Goal: Task Accomplishment & Management: Use online tool/utility

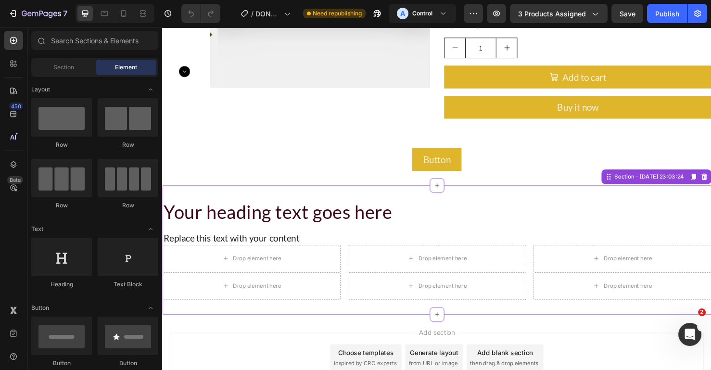
click at [625, 244] on div "Replace this text with your content" at bounding box center [450, 249] width 577 height 14
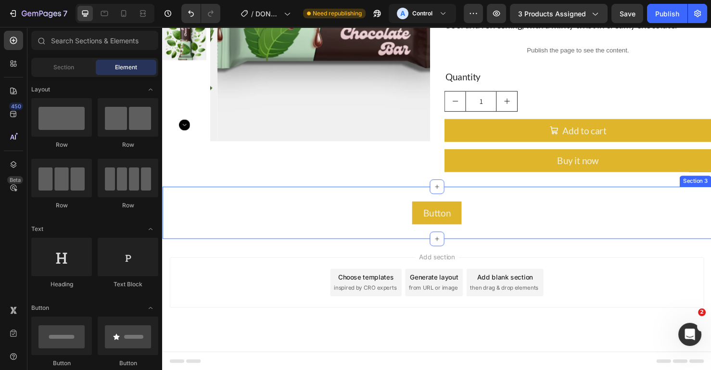
scroll to position [64, 0]
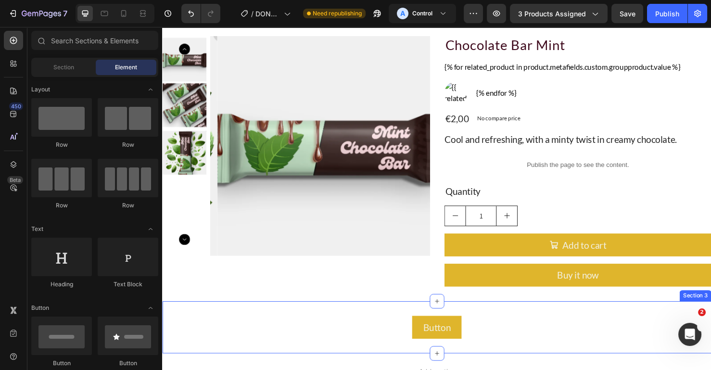
click at [637, 333] on div "Button Button" at bounding box center [450, 343] width 577 height 24
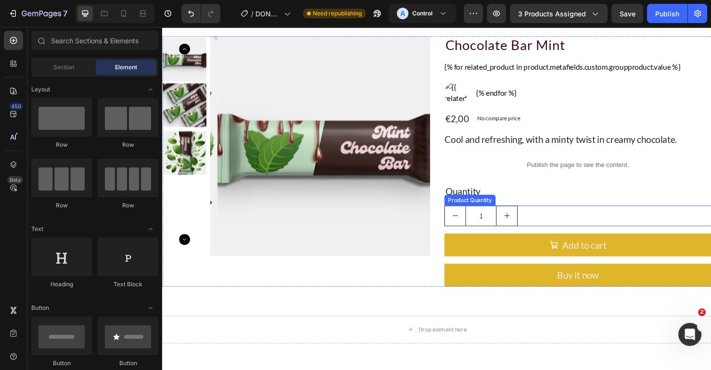
scroll to position [0, 0]
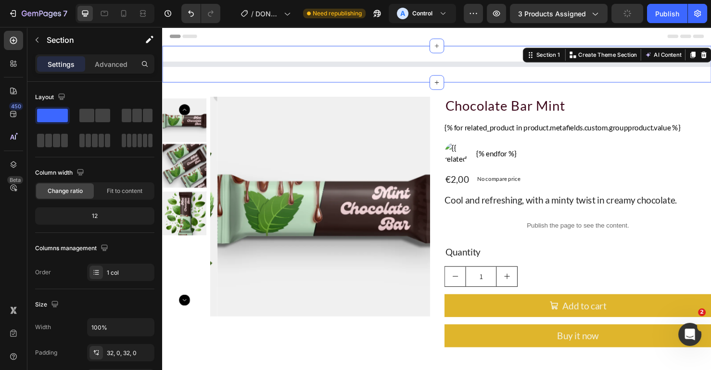
click at [580, 49] on div "Product List Section 1 Create Theme Section AI Content Write with GemAI What wo…" at bounding box center [450, 66] width 577 height 38
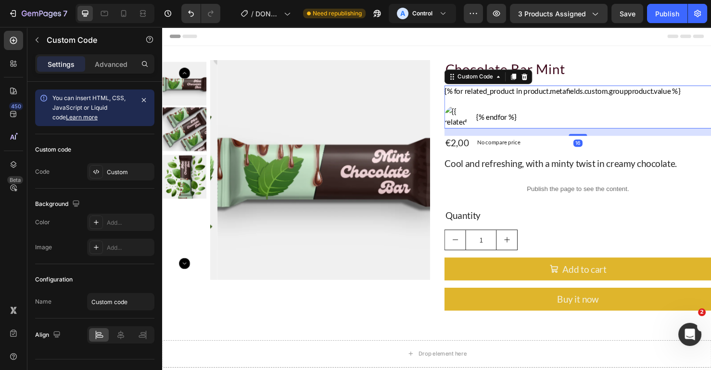
click at [494, 121] on div "{% for related_product in product.metafields.custom.groupproduct.value %} {% en…" at bounding box center [599, 111] width 281 height 45
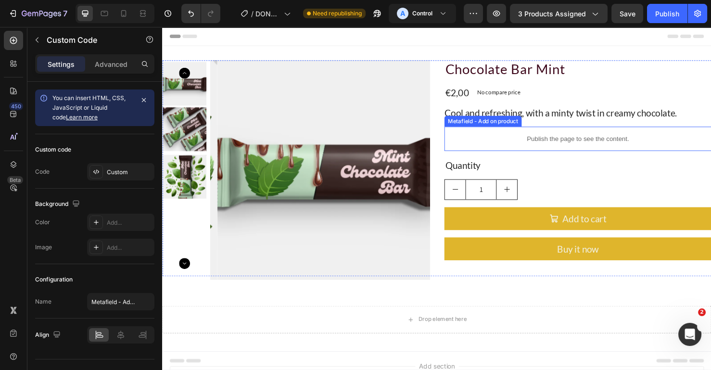
click at [513, 143] on p "Publish the page to see the content." at bounding box center [599, 145] width 281 height 10
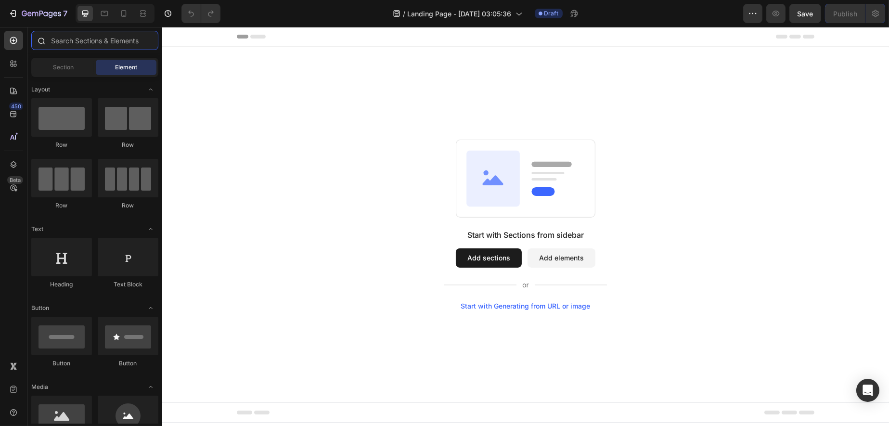
click at [124, 43] on input "text" at bounding box center [94, 40] width 127 height 19
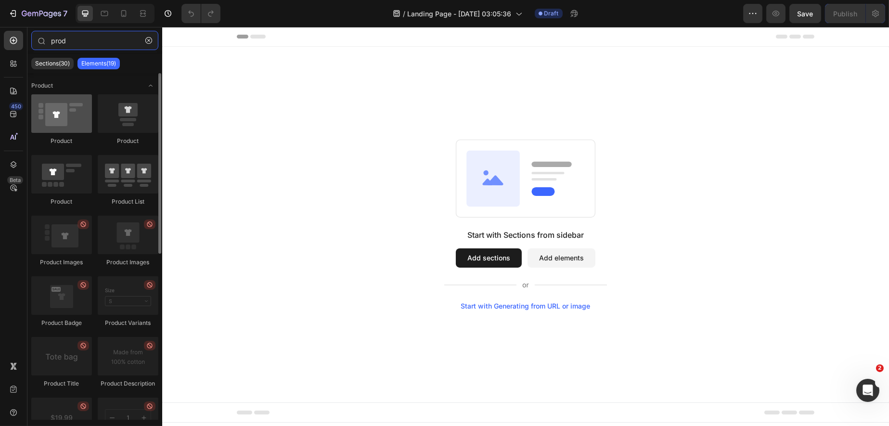
type input "prod"
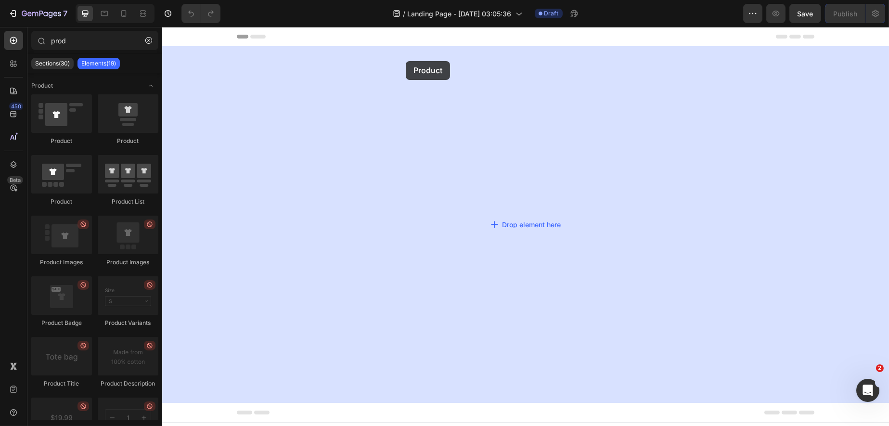
drag, startPoint x: 232, startPoint y: 136, endPoint x: 388, endPoint y: 61, distance: 173.7
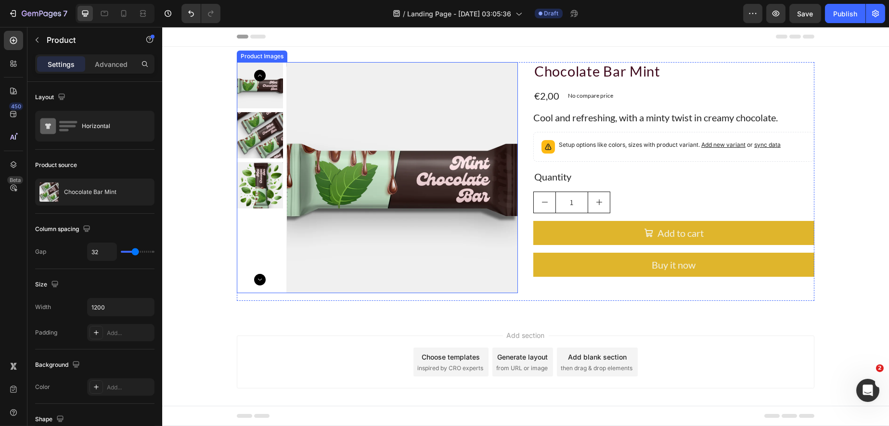
click at [371, 77] on img at bounding box center [401, 177] width 231 height 231
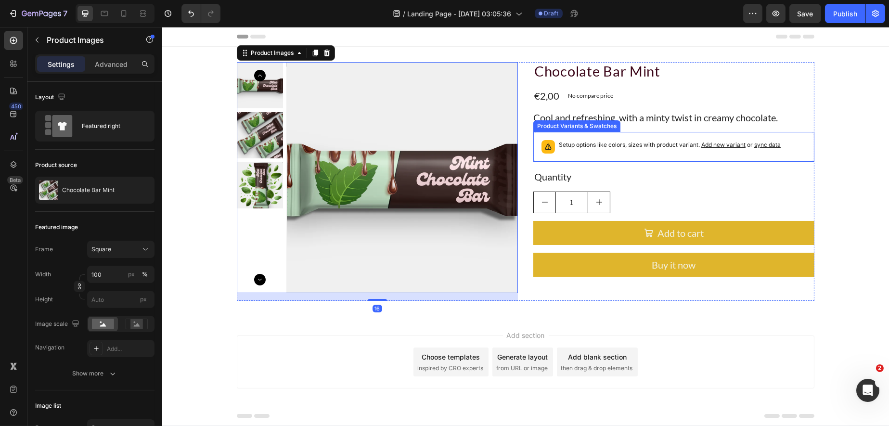
click at [622, 140] on p "Setup options like colors, sizes with product variant. Add new variant or sync …" at bounding box center [669, 145] width 222 height 10
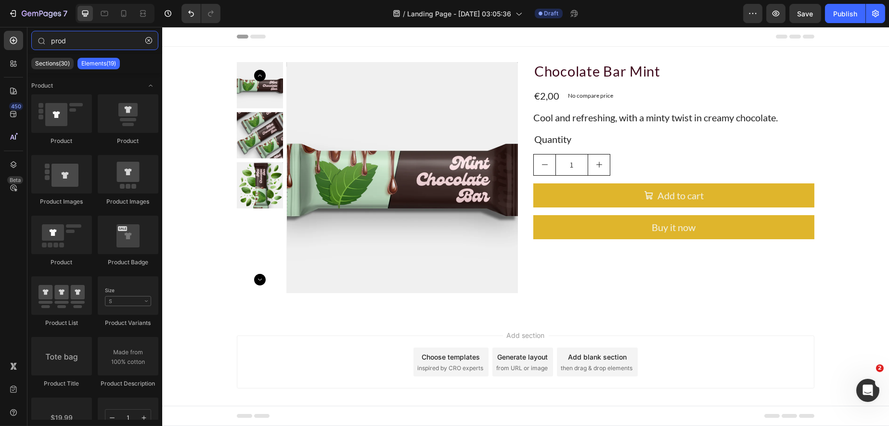
drag, startPoint x: 82, startPoint y: 42, endPoint x: 24, endPoint y: 42, distance: 57.7
click at [24, 42] on div "450 Beta prod Sections(30) Elements(19) Product Product Product Product Images …" at bounding box center [81, 226] width 162 height 399
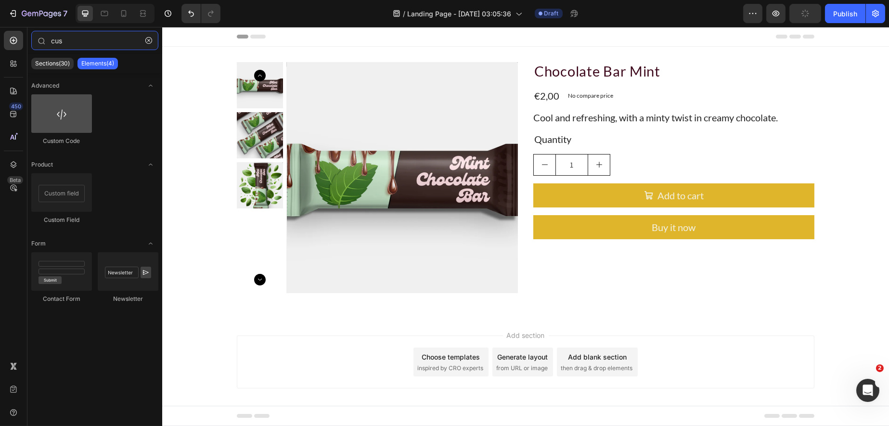
type input "cus"
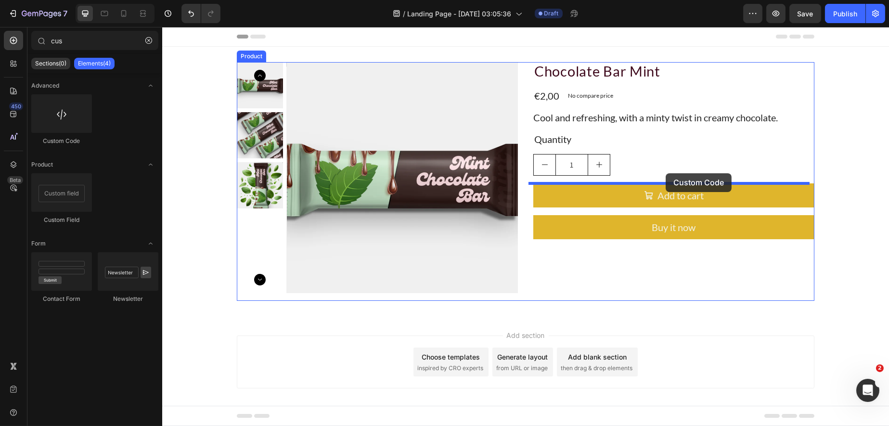
drag, startPoint x: 228, startPoint y: 131, endPoint x: 665, endPoint y: 173, distance: 438.9
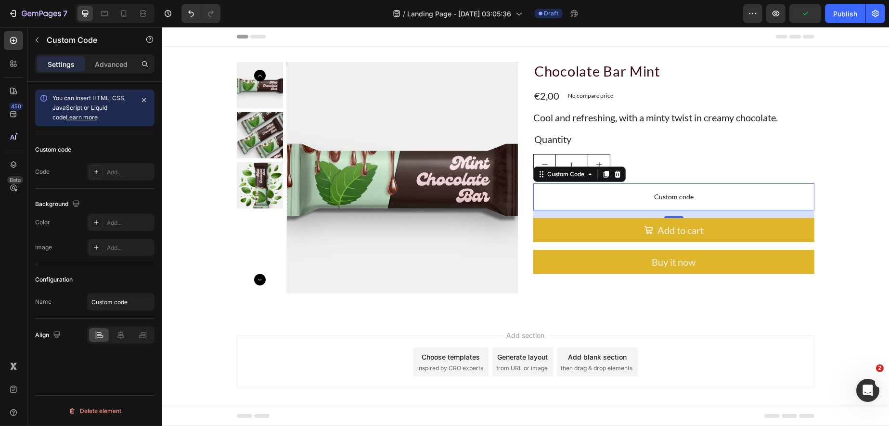
click at [637, 194] on span "Custom code" at bounding box center [673, 197] width 281 height 12
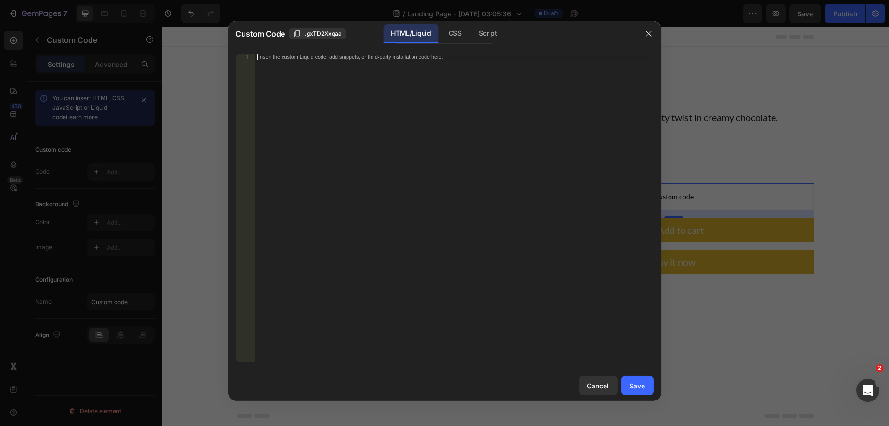
click at [376, 80] on div "Insert the custom Liquid code, add snippets, or third-party installation code h…" at bounding box center [454, 214] width 398 height 321
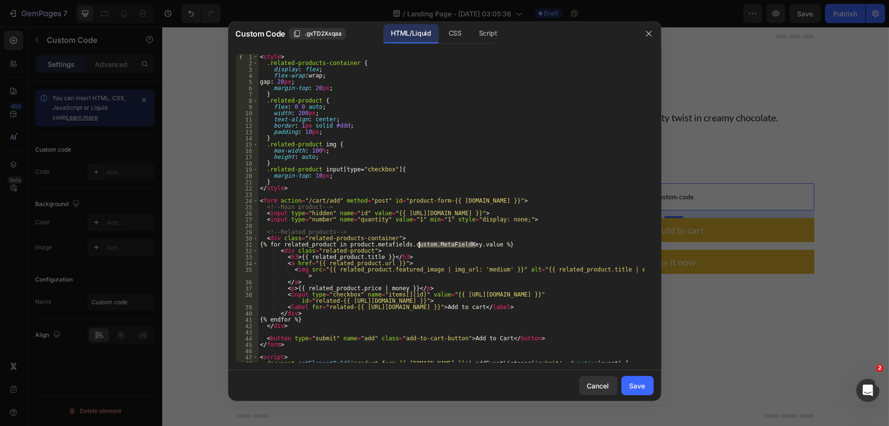
drag, startPoint x: 475, startPoint y: 247, endPoint x: 418, endPoint y: 245, distance: 57.8
click at [418, 245] on div "< style > .related-products-container { display : flex ; flex-wrap : wrap ; gap…" at bounding box center [451, 214] width 386 height 321
paste textarea "custom.addonproducts"
type textarea "{% for related_product in product.metafields.custom.addonproducts.value %}"
click at [637, 385] on div "Save" at bounding box center [637, 386] width 16 height 10
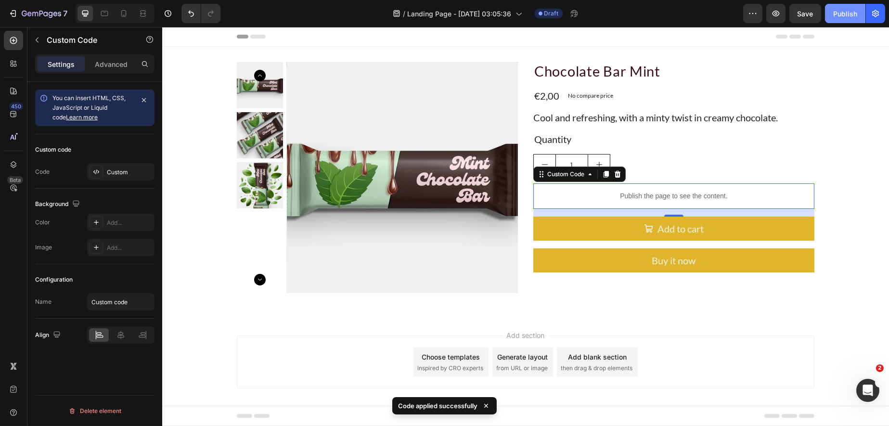
click at [843, 16] on div "Publish" at bounding box center [845, 14] width 24 height 10
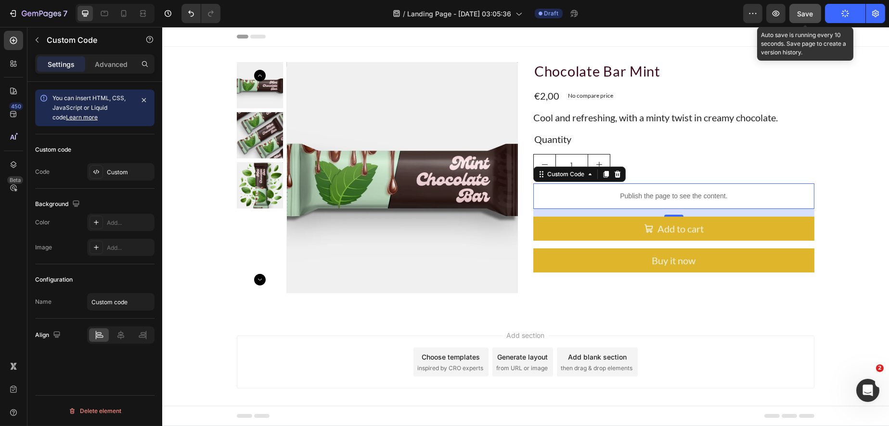
click at [804, 12] on span "Save" at bounding box center [805, 14] width 16 height 8
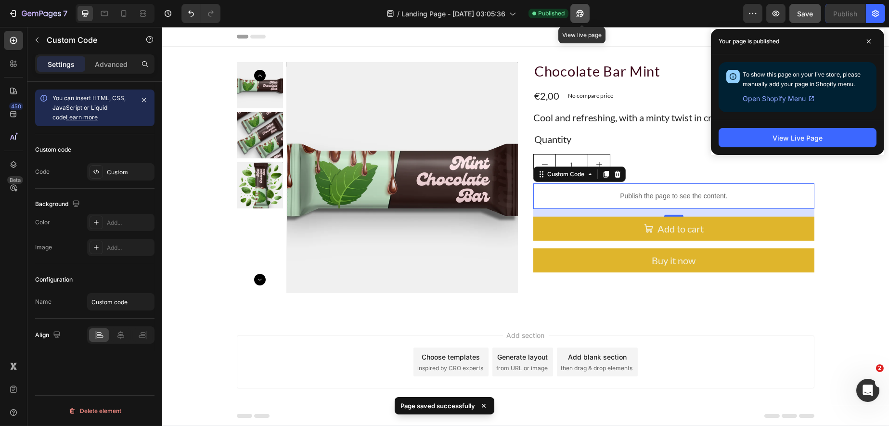
click at [579, 15] on icon "button" at bounding box center [577, 15] width 2 height 2
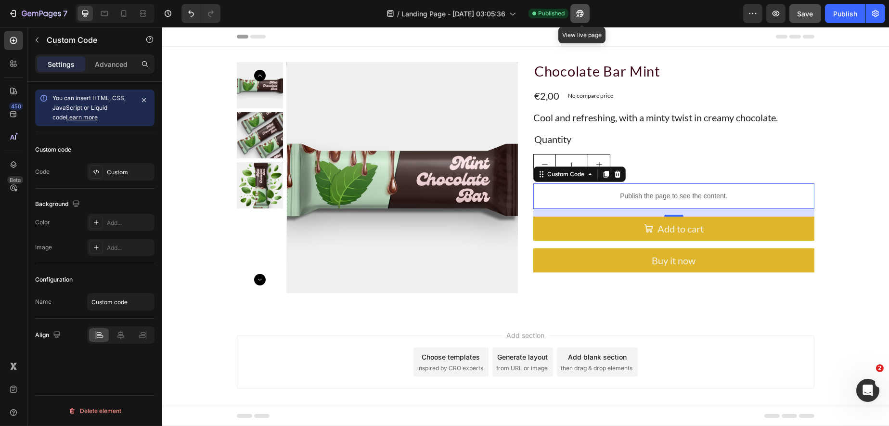
click at [579, 14] on icon "button" at bounding box center [577, 15] width 2 height 2
